Goal: Register for event/course

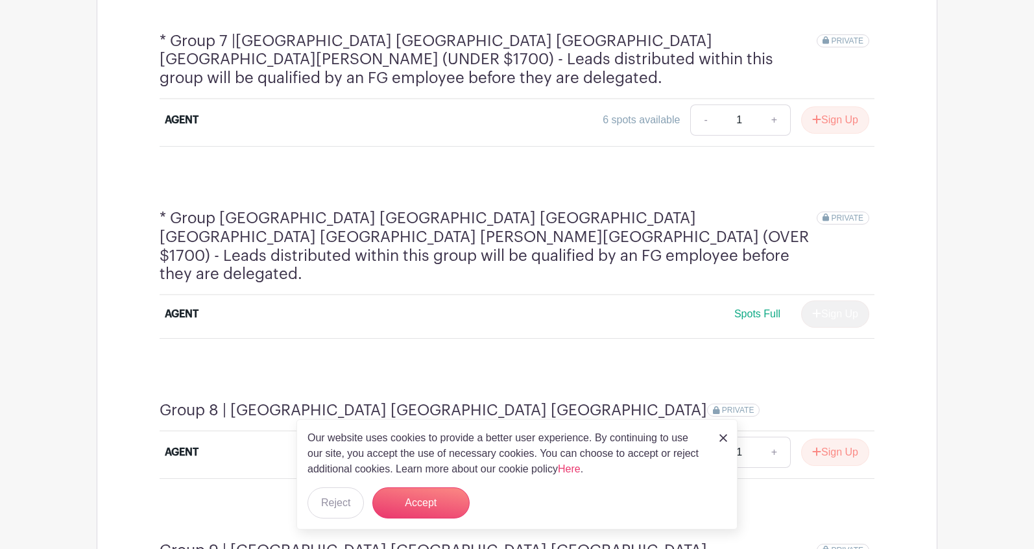
scroll to position [1834, 0]
click at [831, 440] on button "Sign Up" at bounding box center [835, 453] width 68 height 27
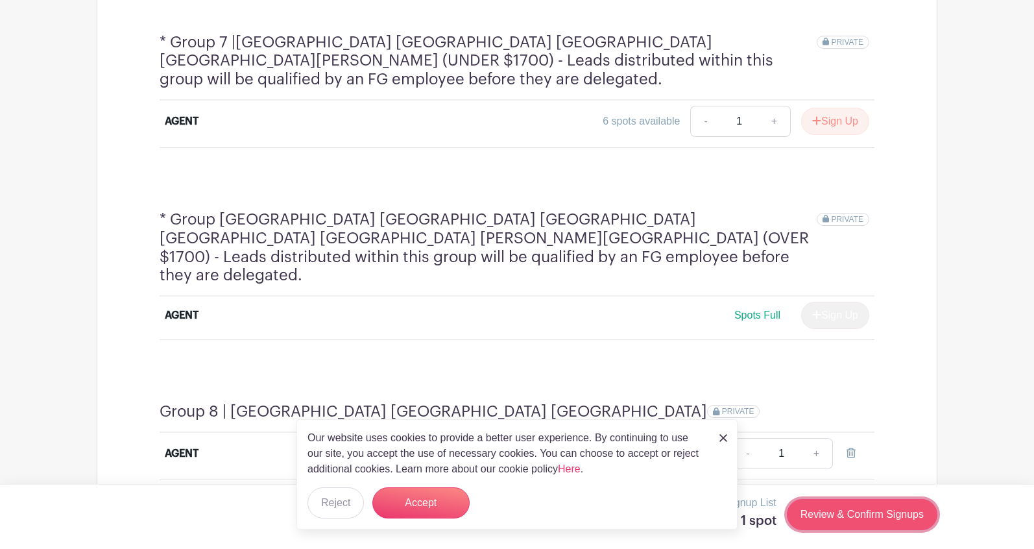
click at [843, 509] on link "Review & Confirm Signups" at bounding box center [862, 514] width 150 height 31
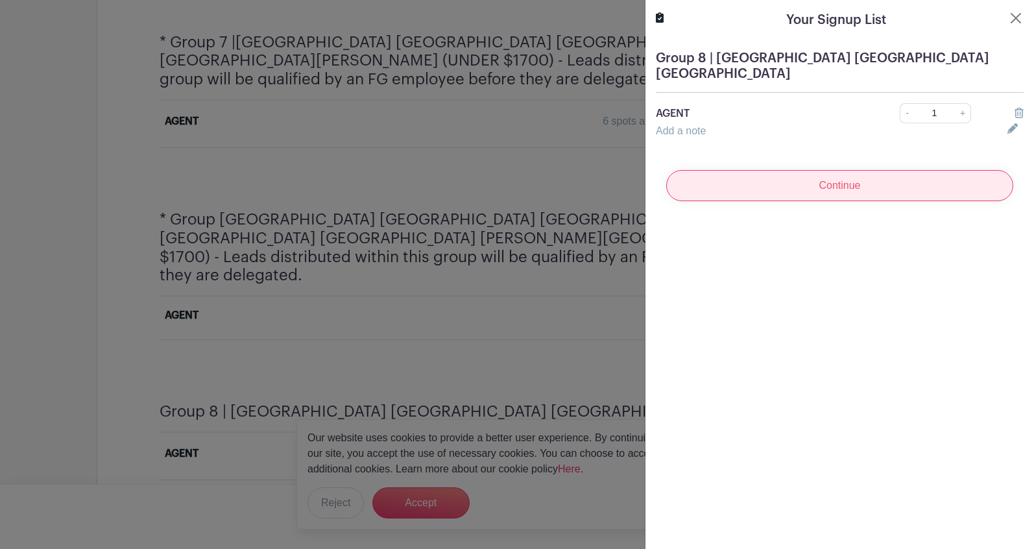
click at [785, 170] on input "Continue" at bounding box center [839, 185] width 347 height 31
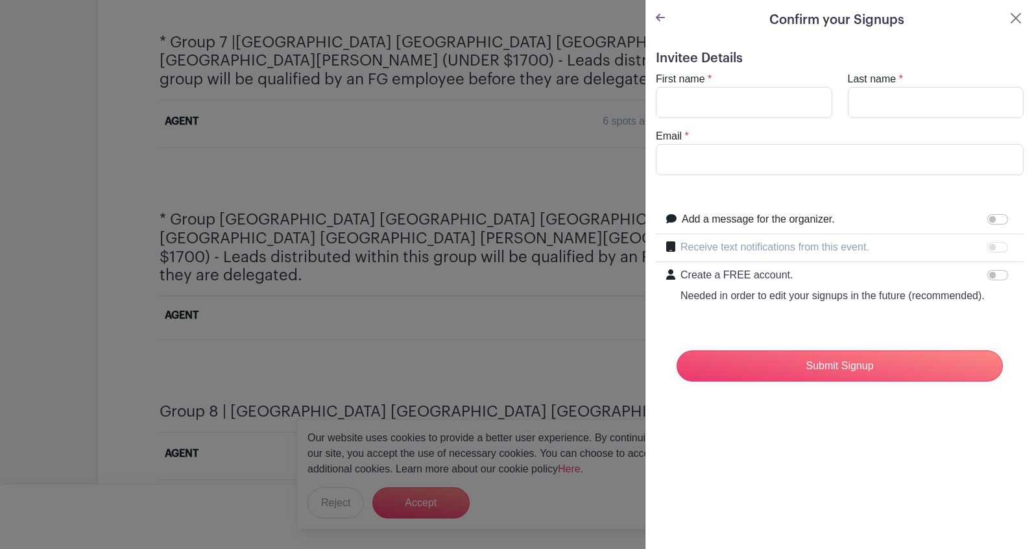
click at [517, 187] on div at bounding box center [517, 274] width 1034 height 549
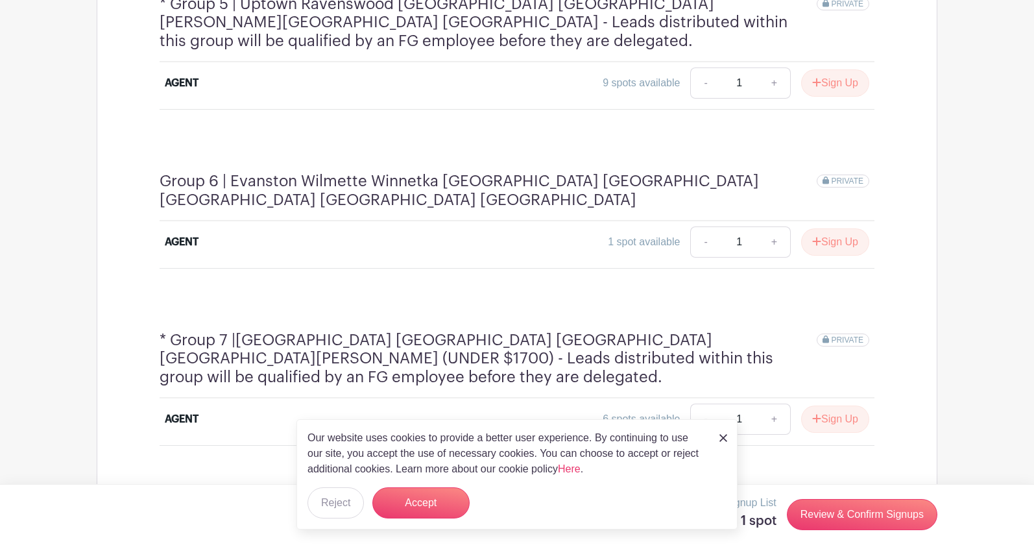
scroll to position [1543, 0]
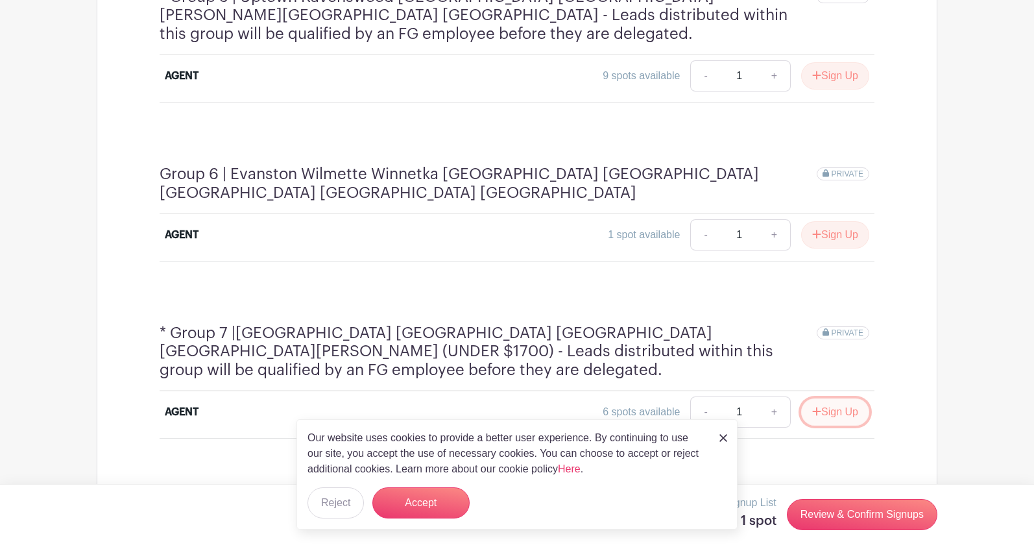
click at [853, 398] on button "Sign Up" at bounding box center [835, 411] width 68 height 27
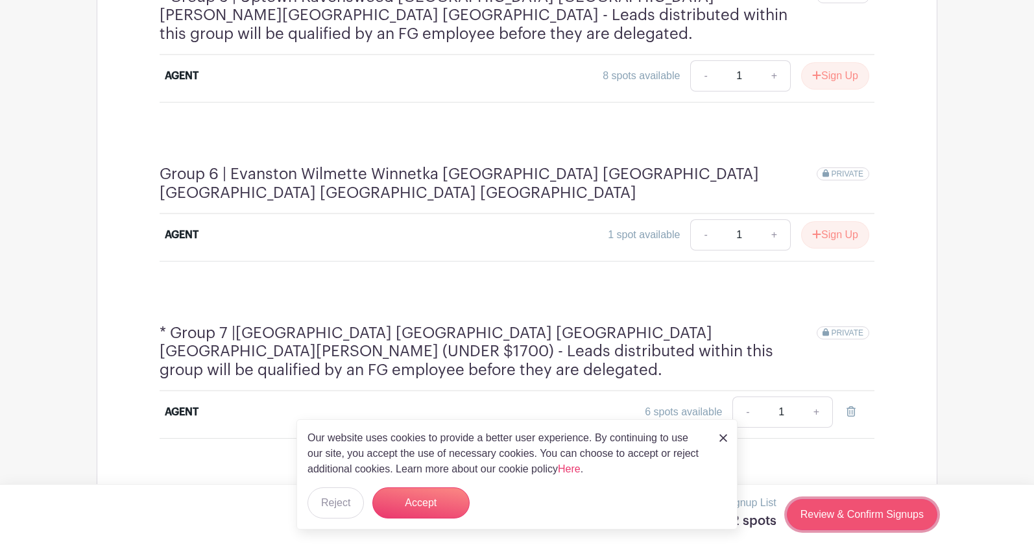
click at [837, 507] on link "Review & Confirm Signups" at bounding box center [862, 514] width 150 height 31
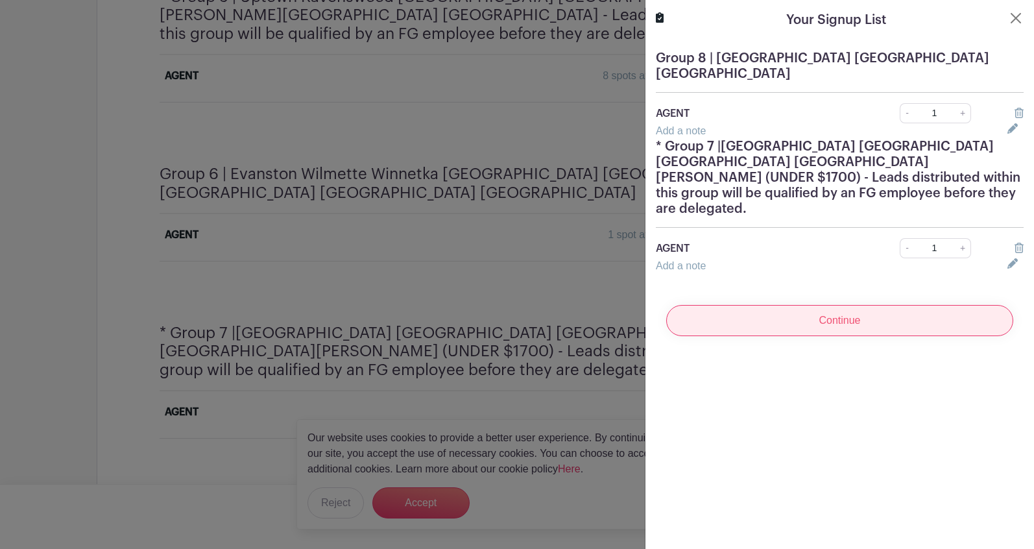
click at [829, 305] on input "Continue" at bounding box center [839, 320] width 347 height 31
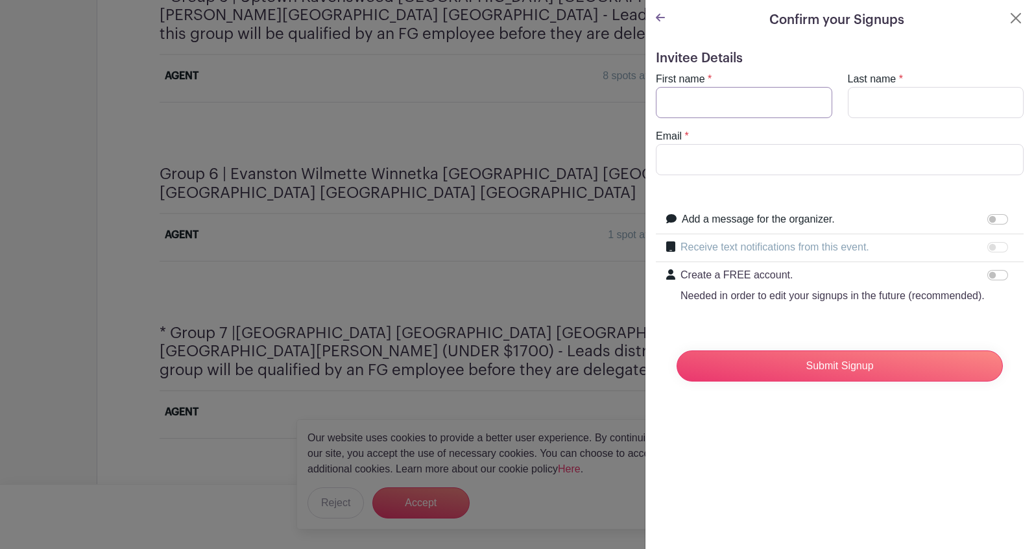
click at [766, 97] on input "First name" at bounding box center [744, 102] width 176 height 31
type input "Julia"
type input "Kazmierczak"
click at [750, 169] on input "Email" at bounding box center [840, 159] width 368 height 31
paste input "julia.kazmierczak@fultongrace.com"
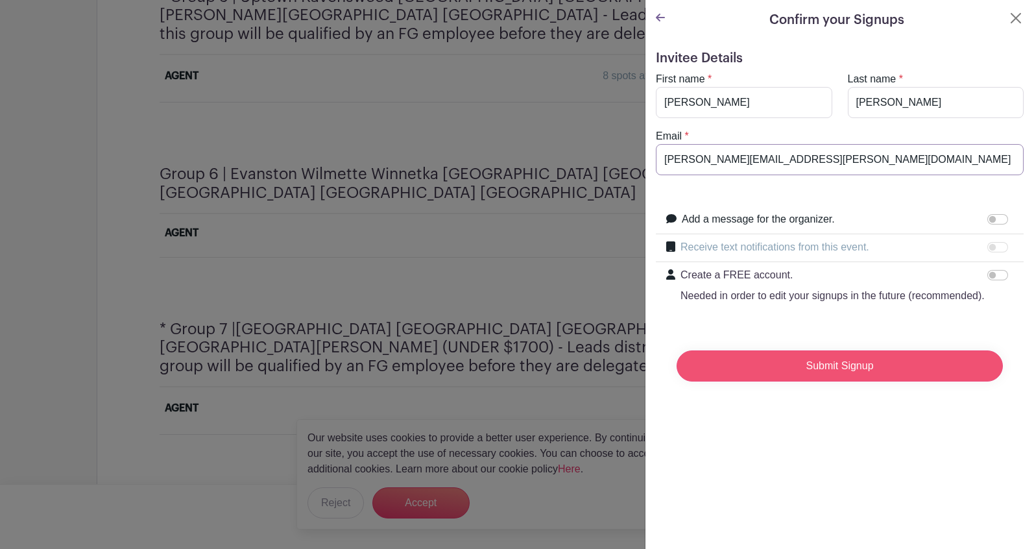
type input "julia.kazmierczak@fultongrace.com"
click at [818, 381] on input "Submit Signup" at bounding box center [839, 365] width 326 height 31
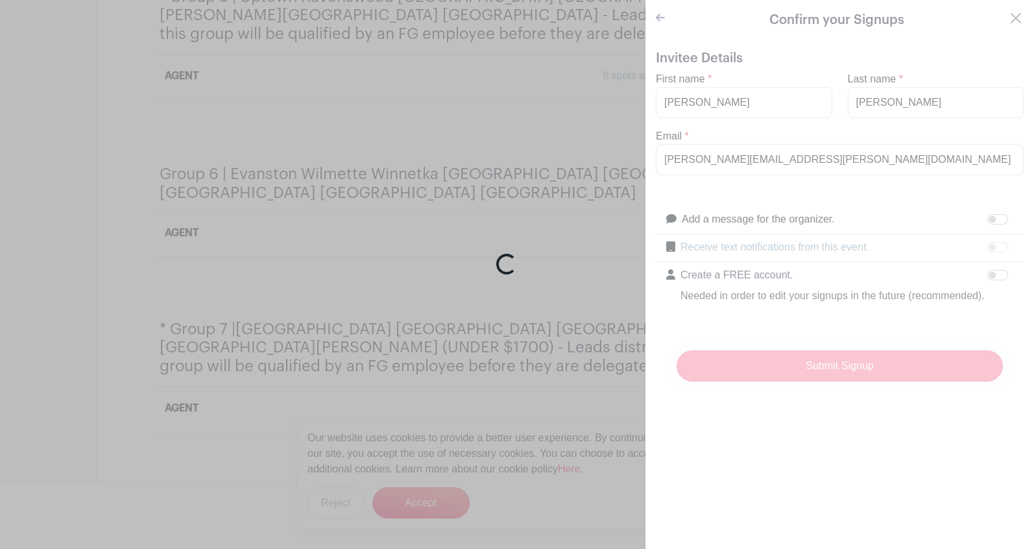
scroll to position [1540, 0]
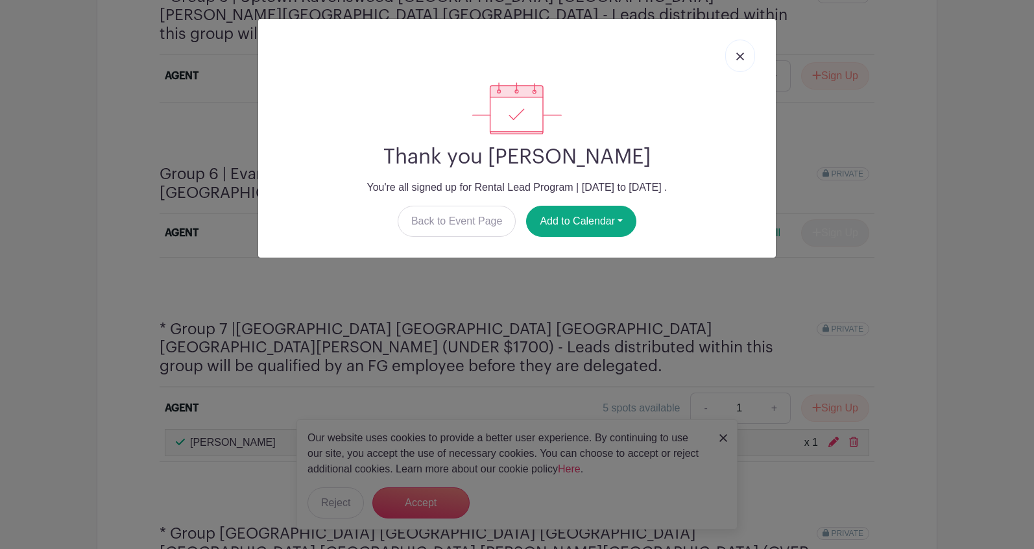
click at [744, 59] on link at bounding box center [740, 56] width 30 height 32
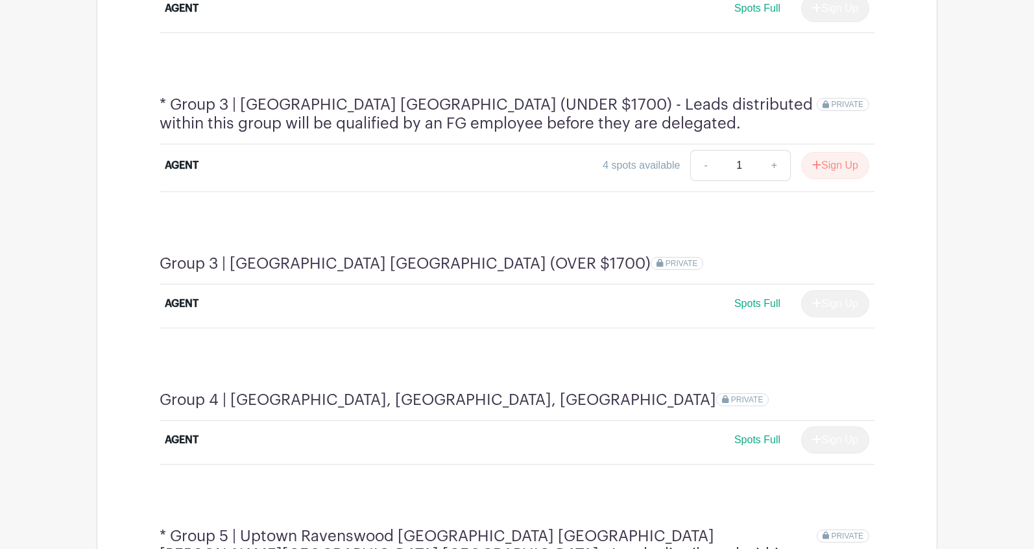
scroll to position [1002, 0]
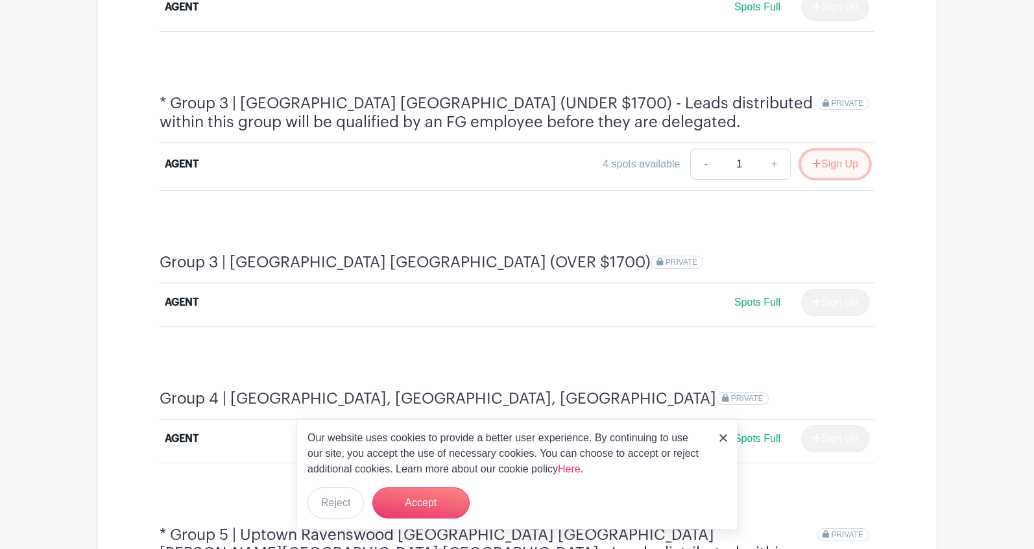
click at [843, 150] on button "Sign Up" at bounding box center [835, 163] width 68 height 27
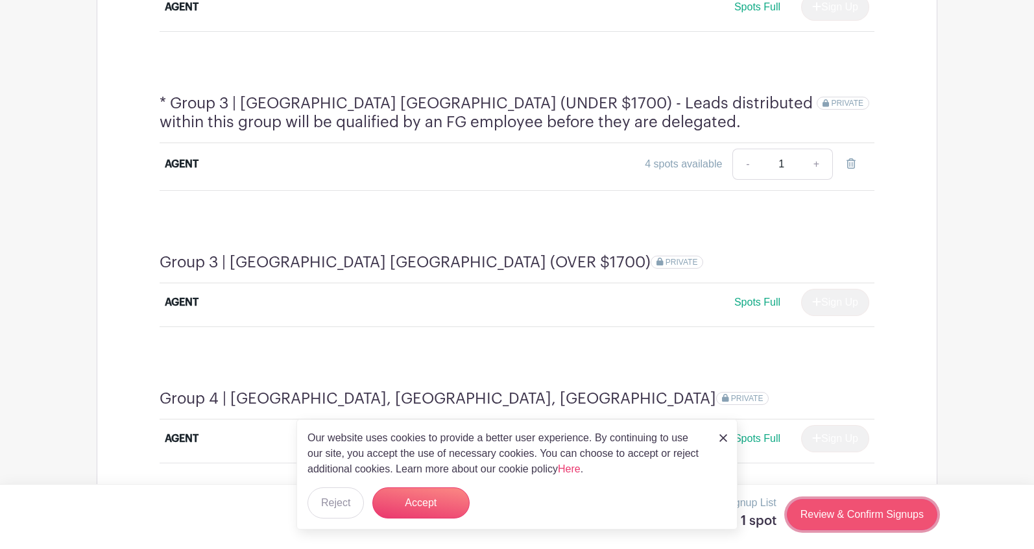
click at [831, 512] on link "Review & Confirm Signups" at bounding box center [862, 514] width 150 height 31
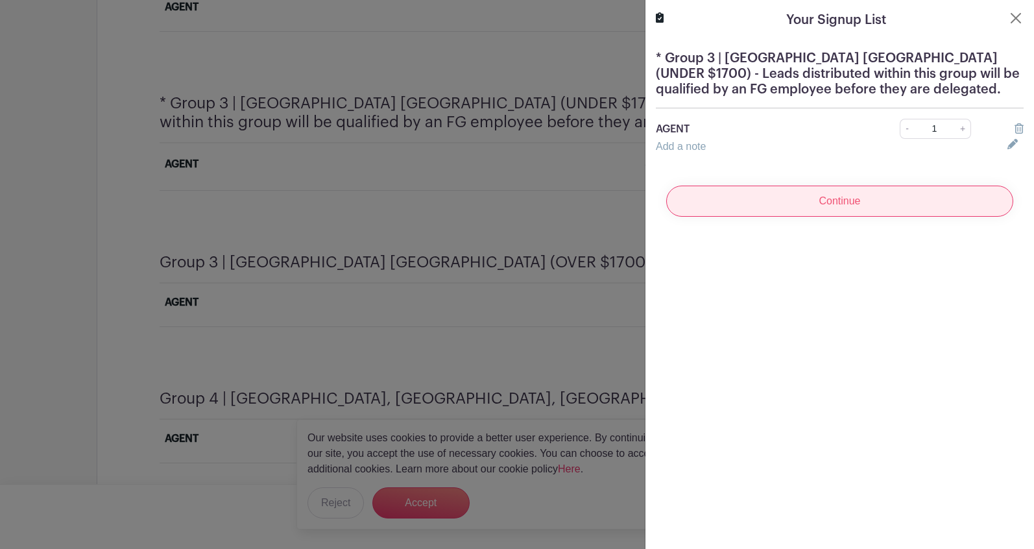
click at [826, 211] on input "Continue" at bounding box center [839, 200] width 347 height 31
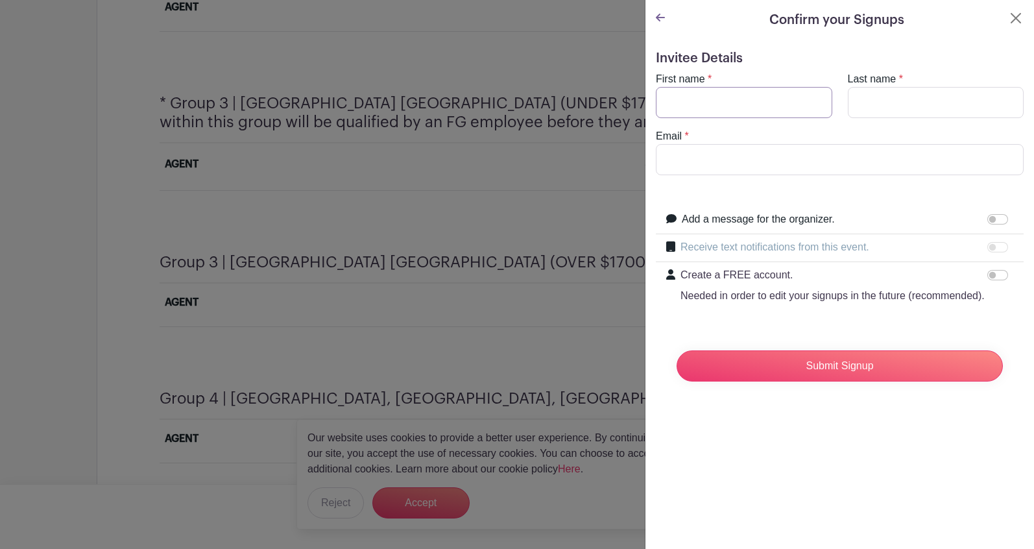
click at [739, 91] on input "First name" at bounding box center [744, 102] width 176 height 31
type input "[PERSON_NAME]"
paste input "[PERSON_NAME][EMAIL_ADDRESS][PERSON_NAME][DOMAIN_NAME]"
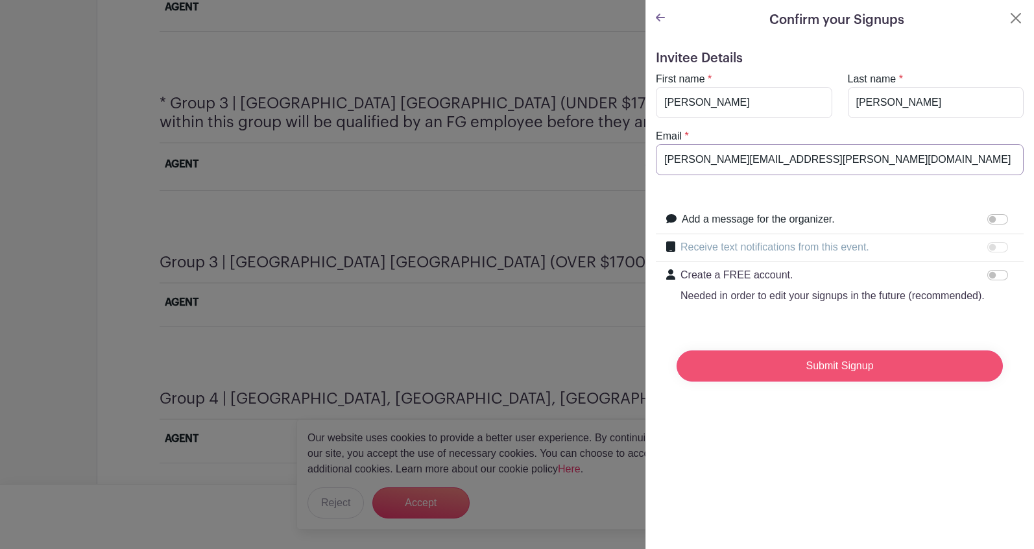
type input "[PERSON_NAME][EMAIL_ADDRESS][PERSON_NAME][DOMAIN_NAME]"
click at [831, 381] on input "Submit Signup" at bounding box center [839, 365] width 326 height 31
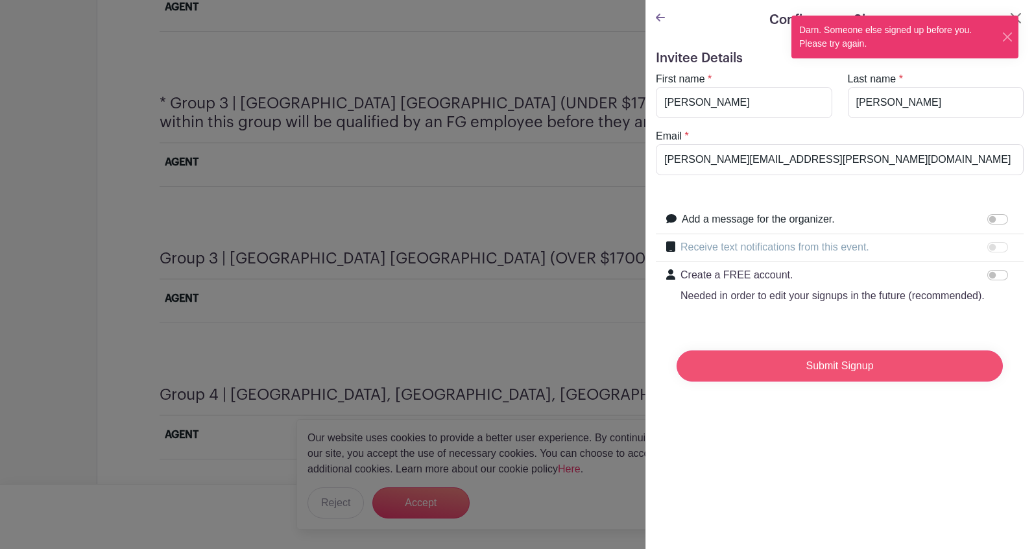
click at [752, 381] on input "Submit Signup" at bounding box center [839, 365] width 326 height 31
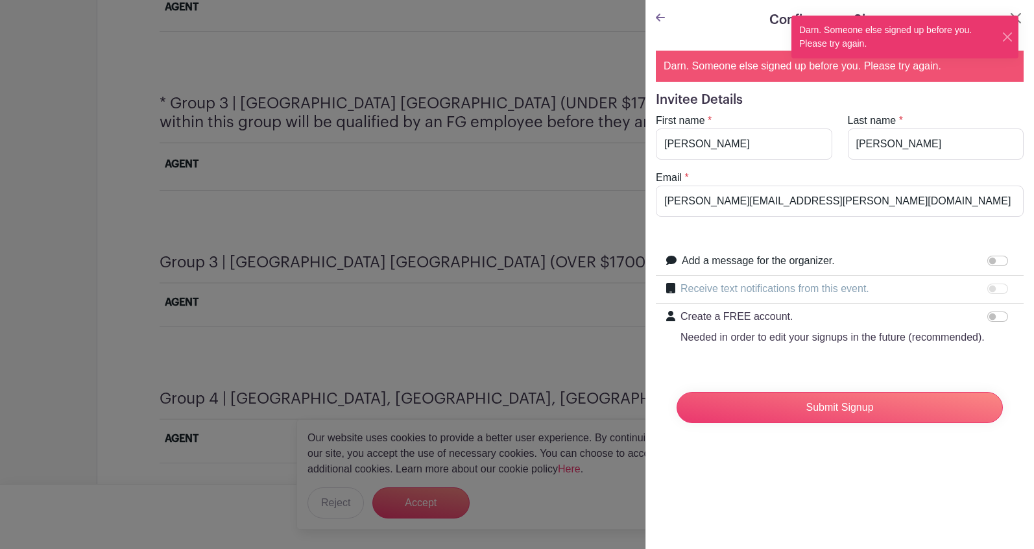
click at [657, 18] on icon at bounding box center [660, 18] width 9 height 8
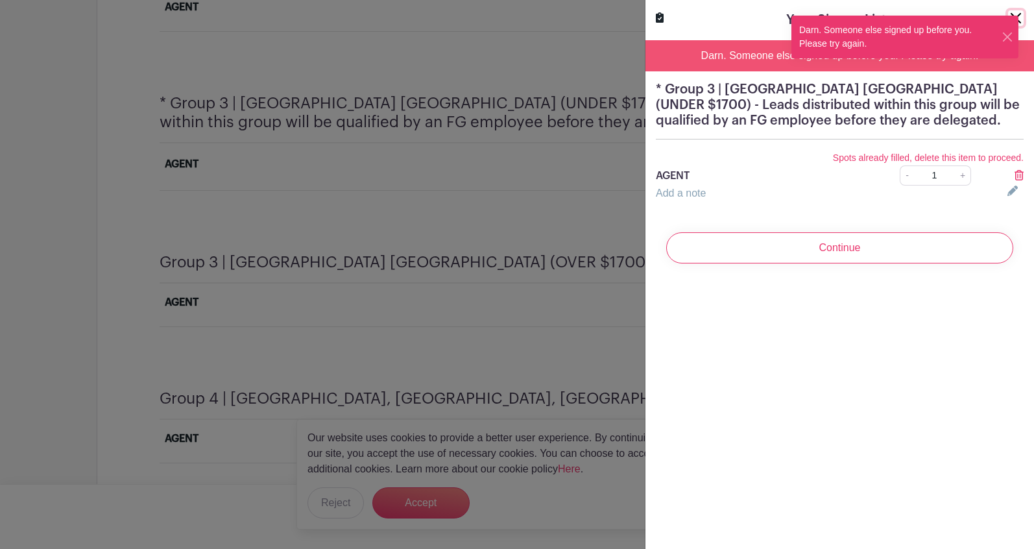
click at [1018, 16] on button "Close" at bounding box center [1016, 18] width 16 height 16
click at [1018, 16] on div "Your Signup List" at bounding box center [840, 19] width 368 height 19
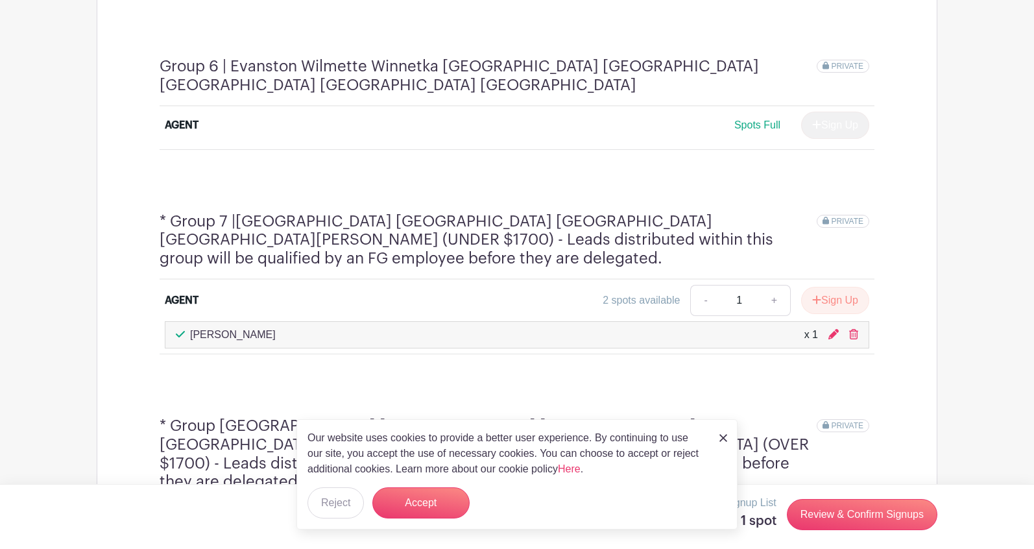
scroll to position [1648, 0]
click at [848, 286] on button "Sign Up" at bounding box center [835, 299] width 68 height 27
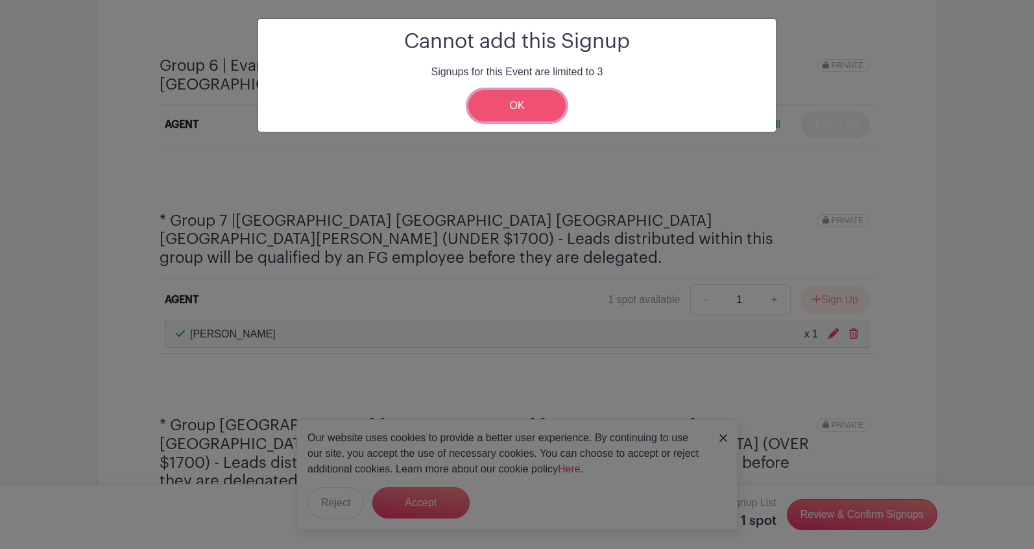
click at [538, 104] on link "OK" at bounding box center [516, 105] width 97 height 31
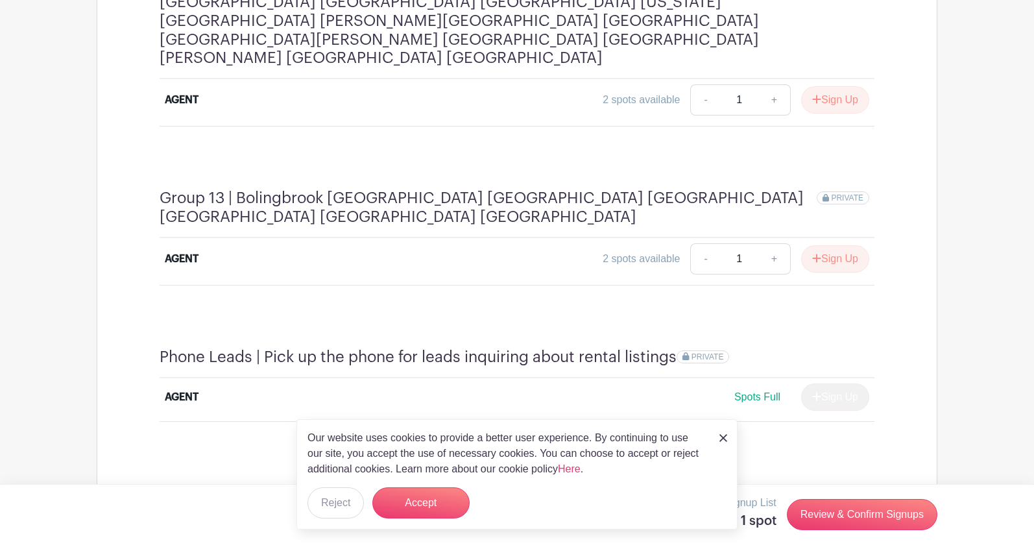
scroll to position [2946, 0]
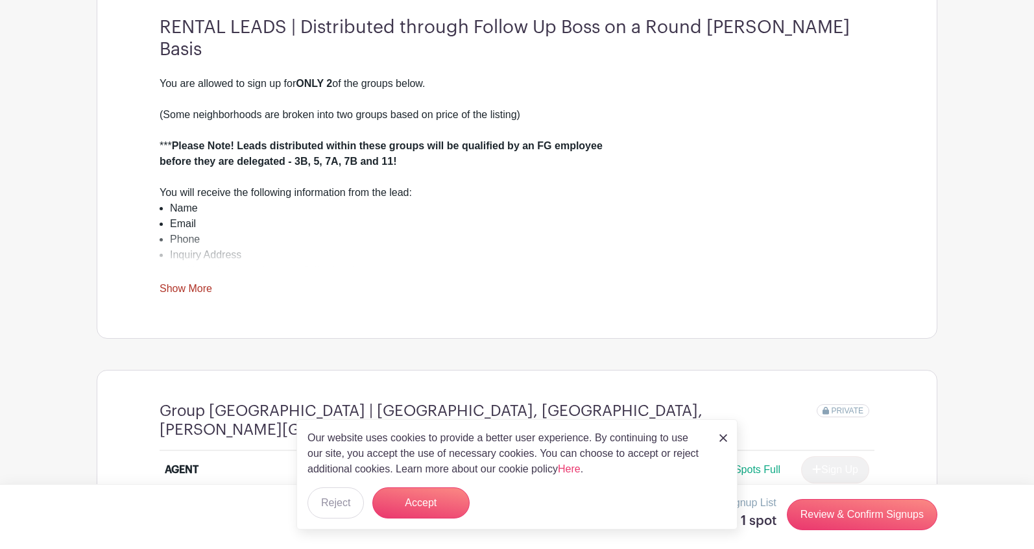
scroll to position [322, 0]
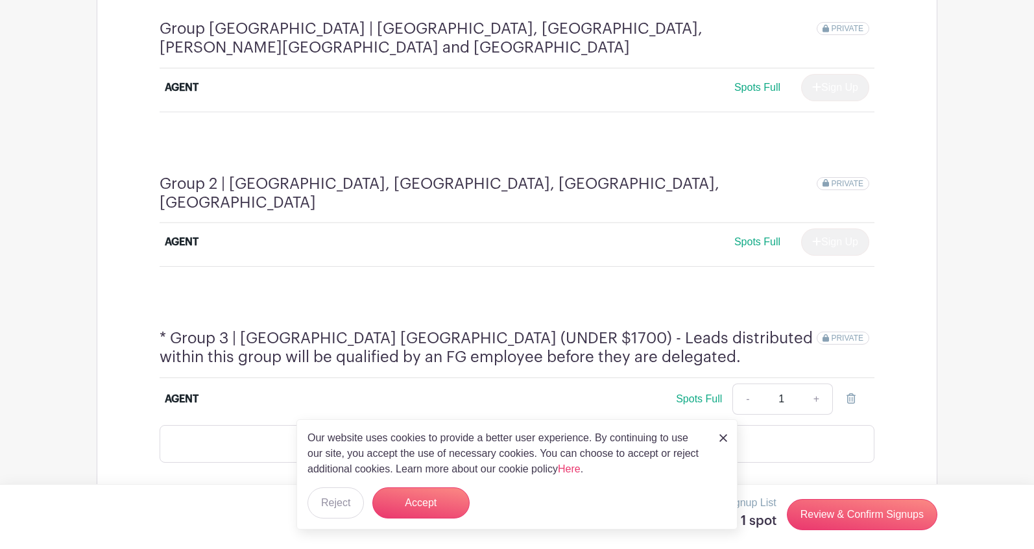
scroll to position [786, 0]
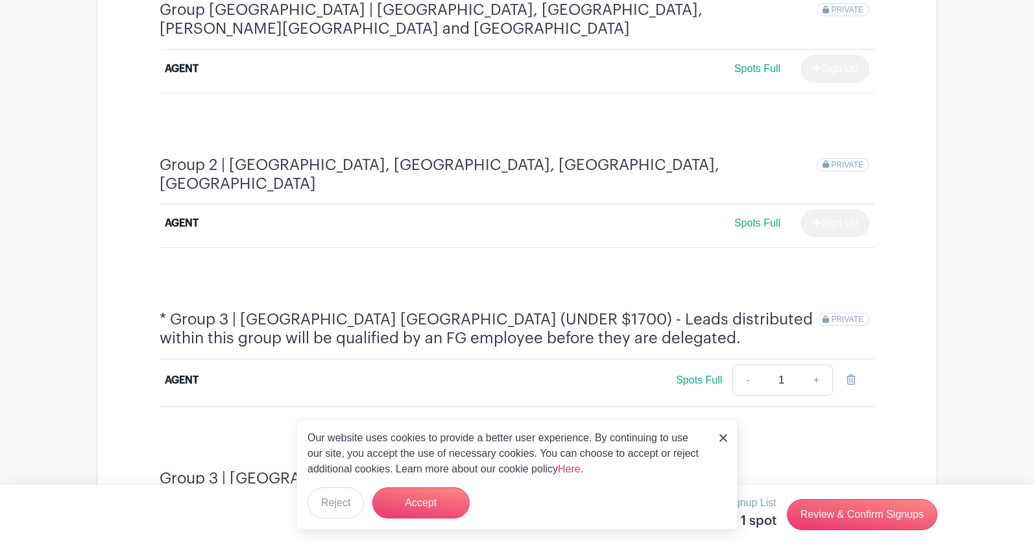
click at [727, 433] on div "Our website uses cookies to provide a better user experience. By continuing to …" at bounding box center [516, 474] width 441 height 110
click at [722, 441] on img at bounding box center [723, 438] width 8 height 8
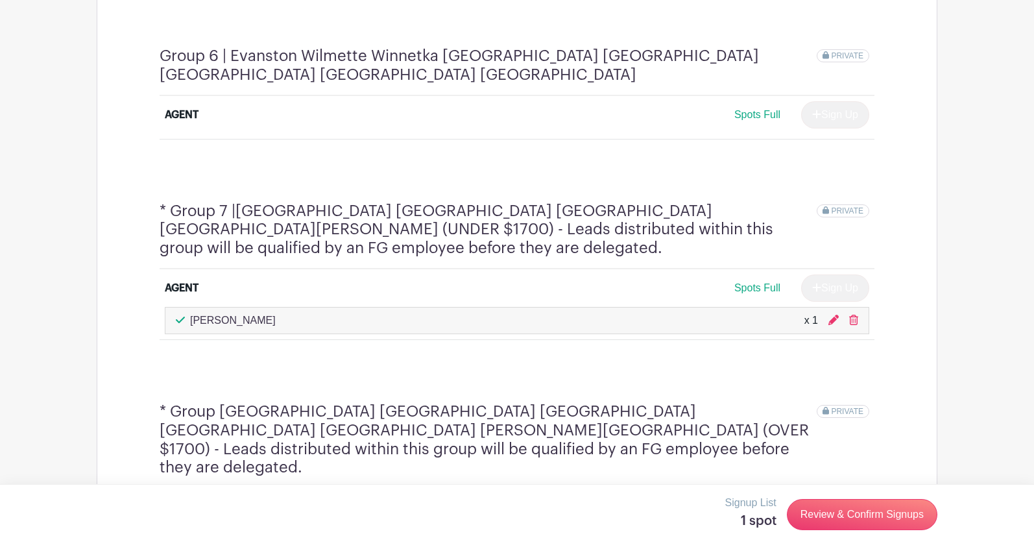
scroll to position [1655, 0]
click at [922, 56] on div "Group [GEOGRAPHIC_DATA] | [GEOGRAPHIC_DATA], [GEOGRAPHIC_DATA], [PERSON_NAME][G…" at bounding box center [517, 505] width 840 height 2810
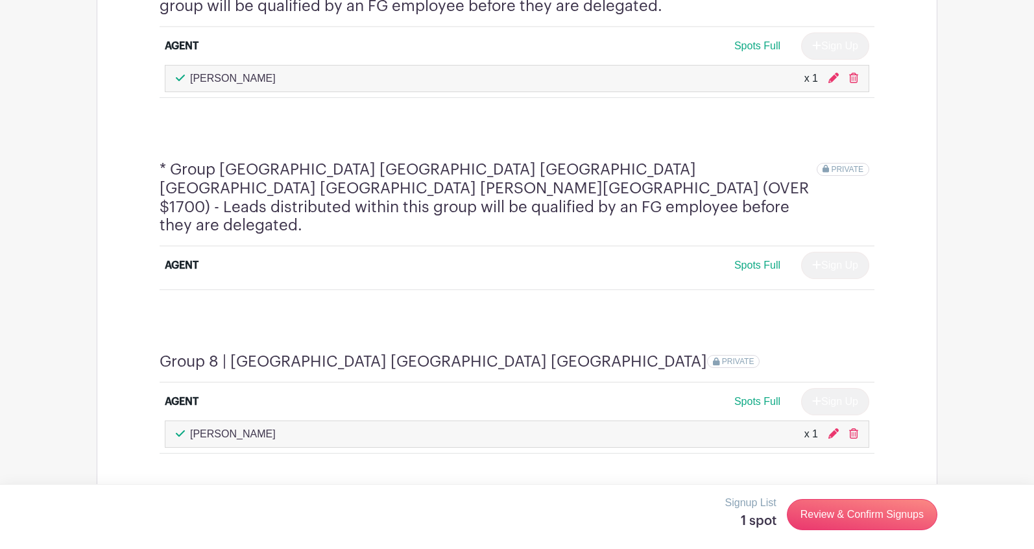
scroll to position [1951, 0]
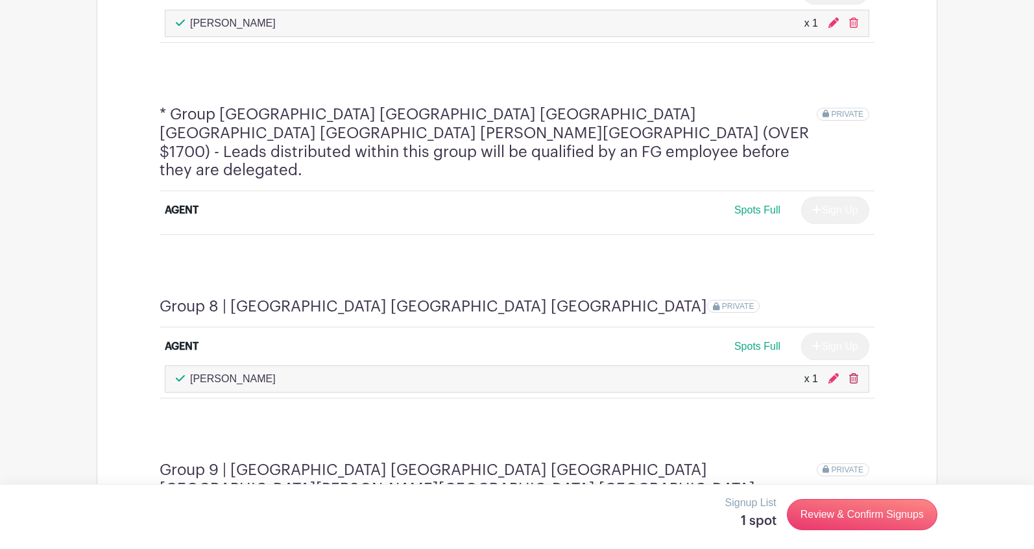
click at [856, 373] on icon at bounding box center [853, 378] width 9 height 10
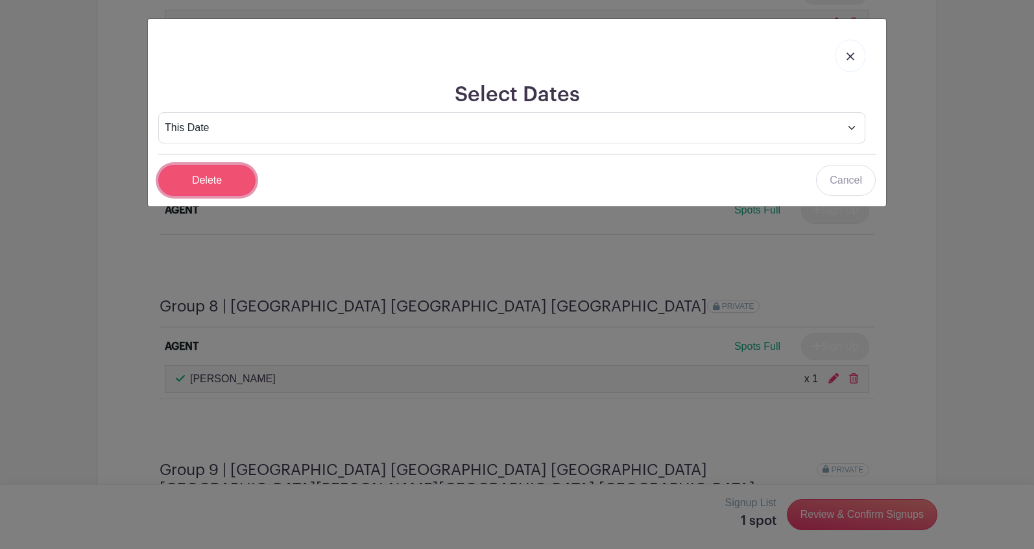
click at [234, 174] on input "Delete" at bounding box center [206, 180] width 97 height 31
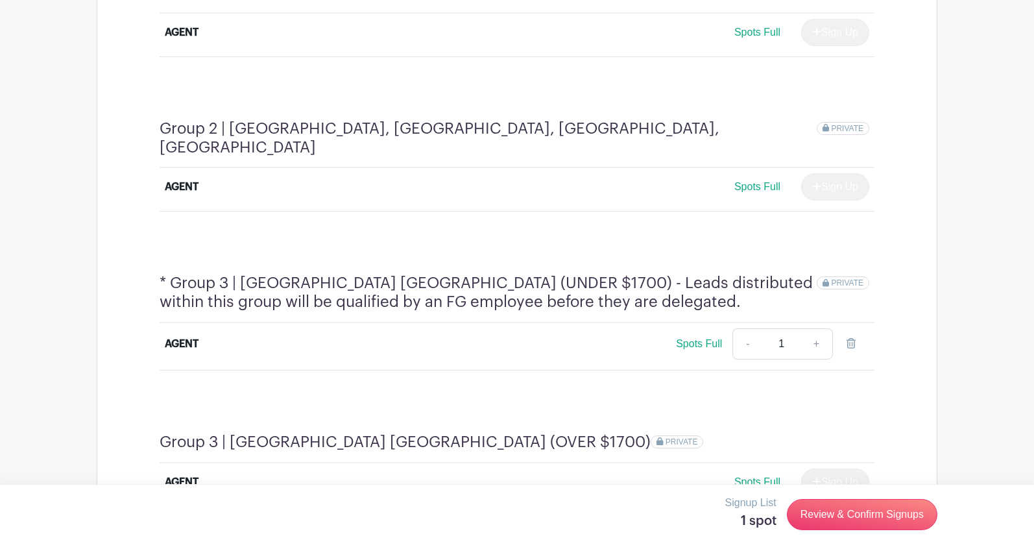
scroll to position [822, 0]
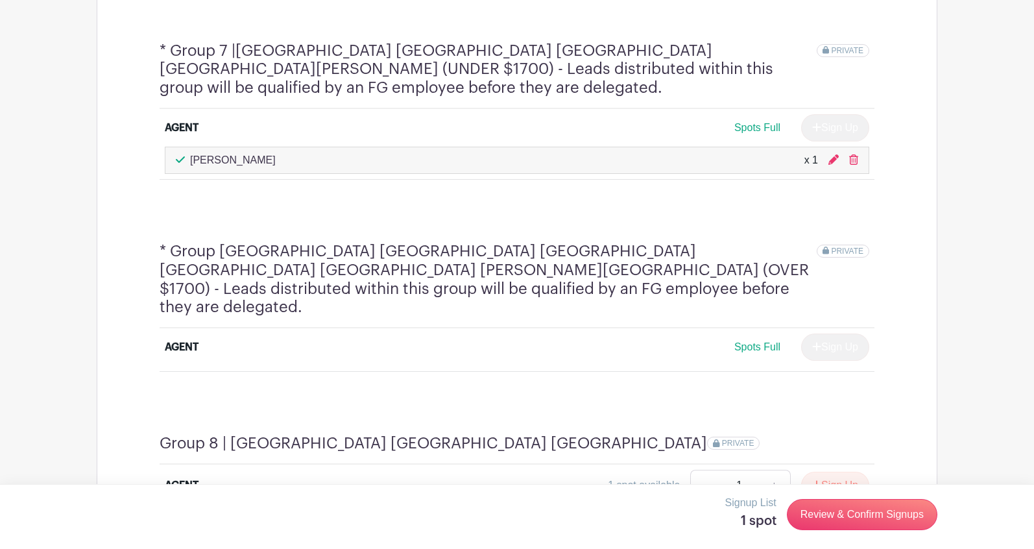
scroll to position [1813, 0]
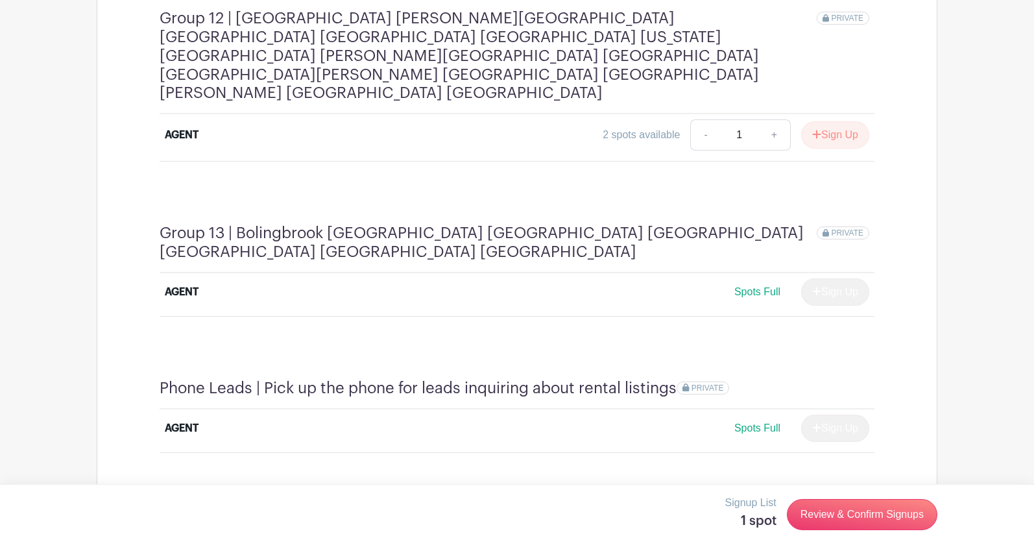
scroll to position [2915, 0]
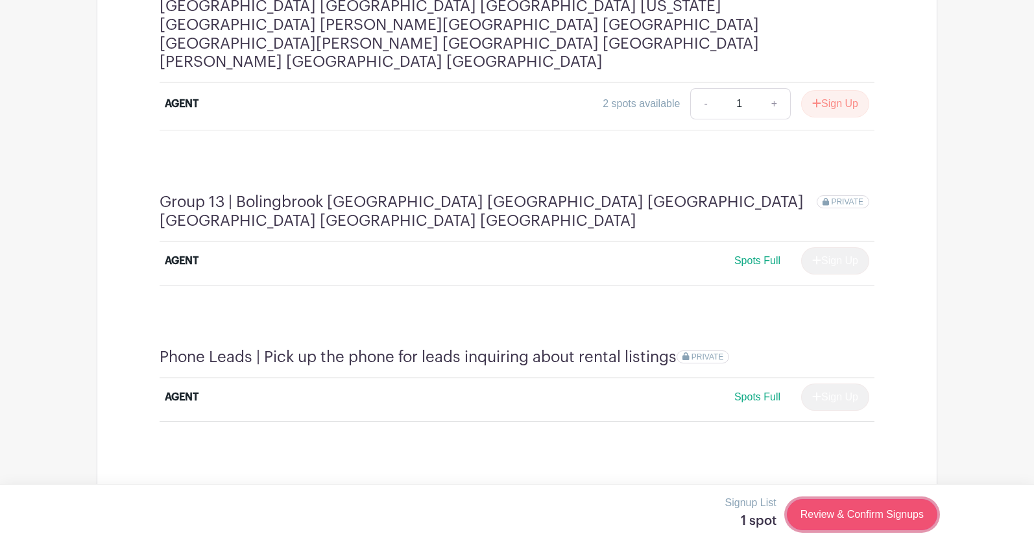
click at [885, 510] on link "Review & Confirm Signups" at bounding box center [862, 514] width 150 height 31
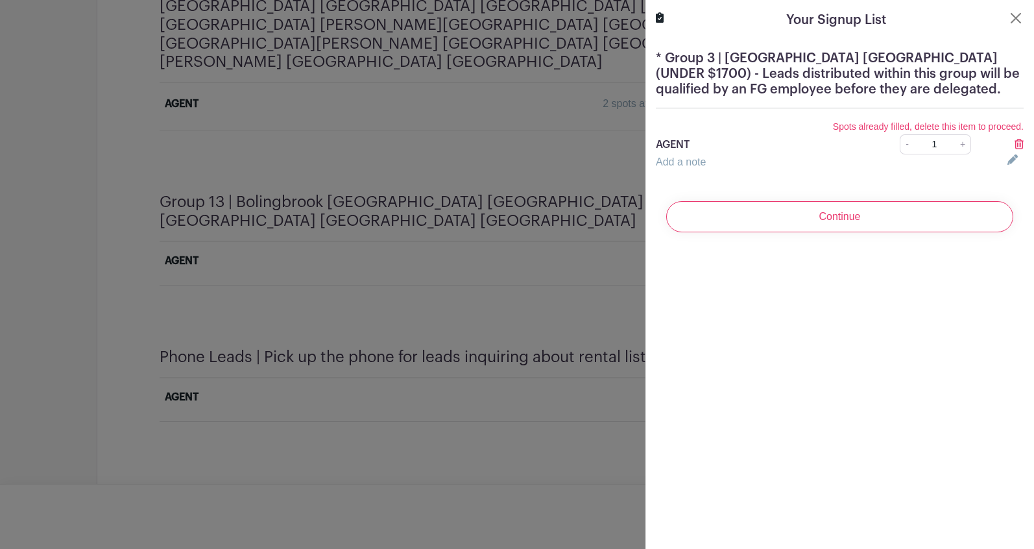
click at [1019, 143] on icon at bounding box center [1018, 144] width 9 height 10
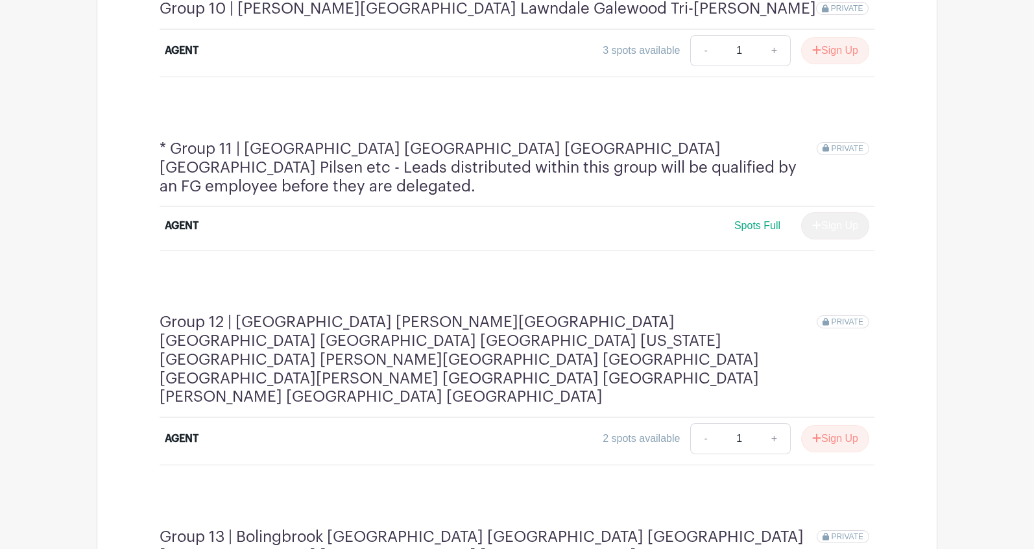
scroll to position [2575, 0]
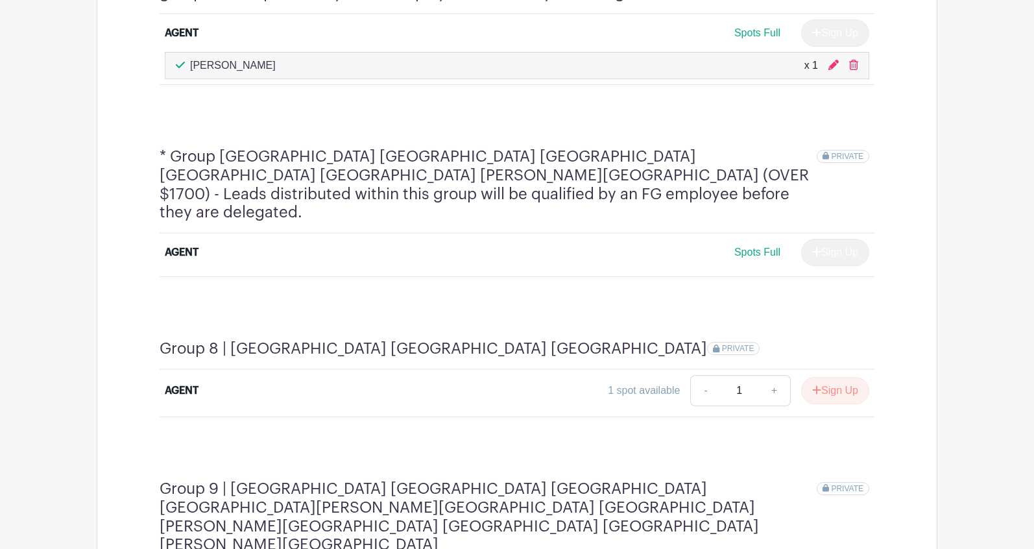
scroll to position [2012, 0]
